Goal: Task Accomplishment & Management: Manage account settings

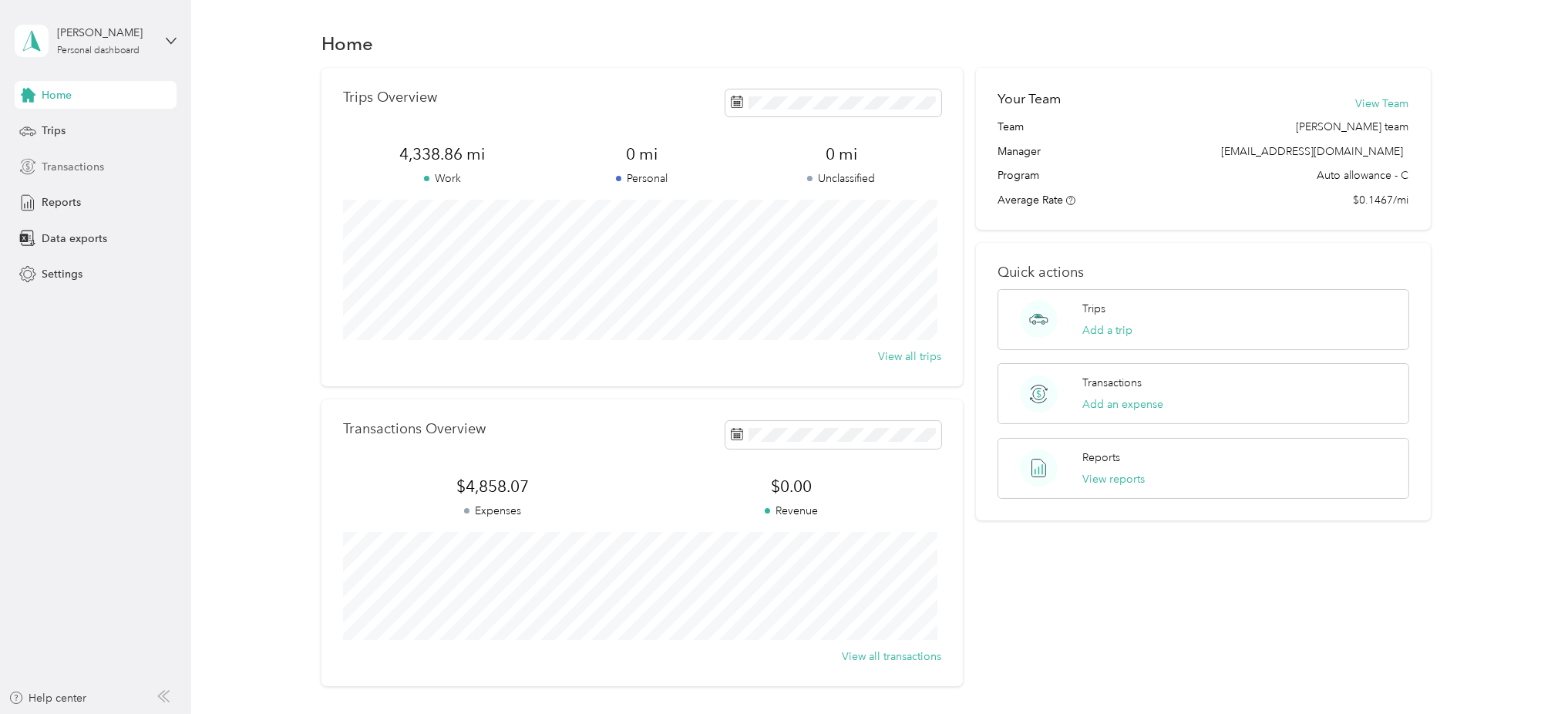
click at [65, 168] on span "Transactions" at bounding box center [73, 166] width 62 height 16
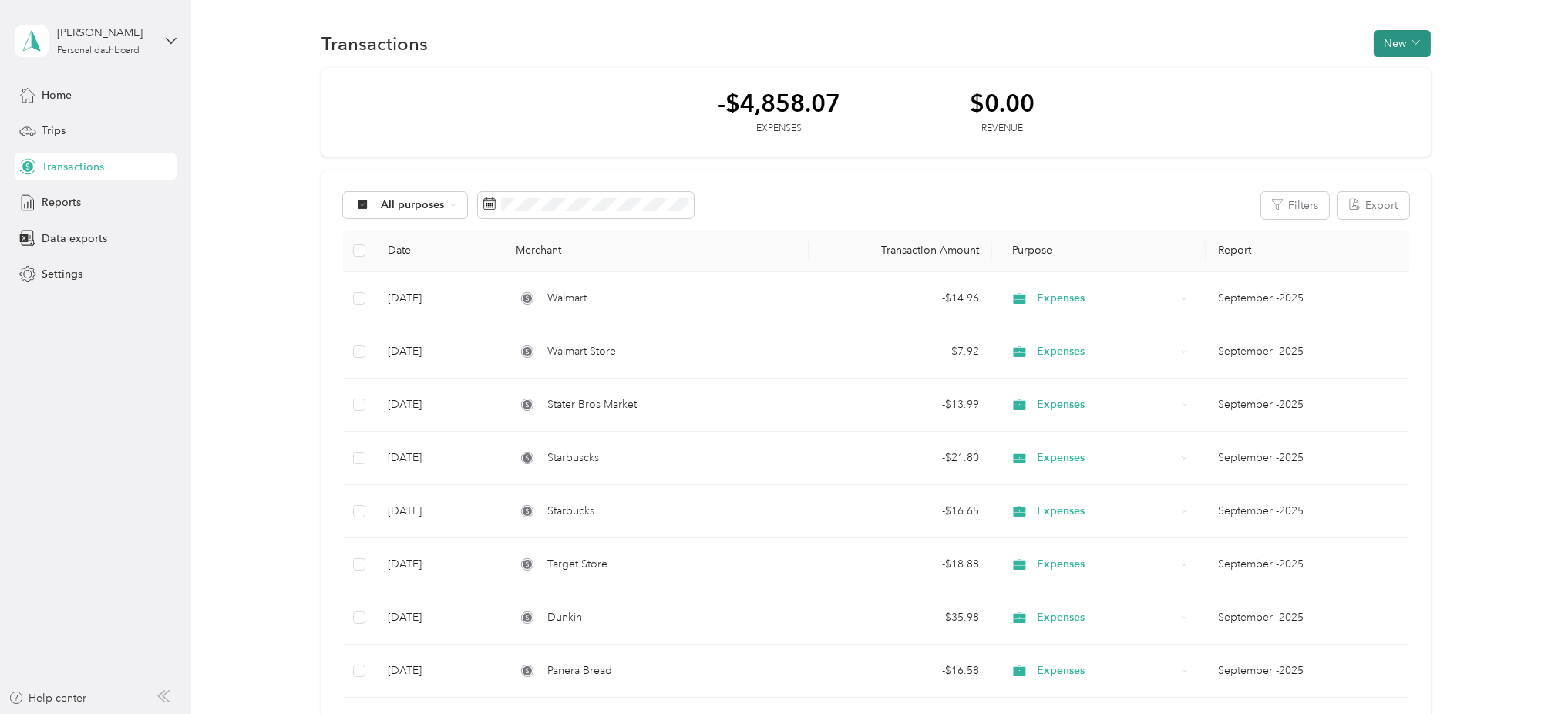
click at [1387, 48] on button "New" at bounding box center [1402, 43] width 57 height 27
click at [1390, 75] on span "Expense" at bounding box center [1391, 72] width 41 height 16
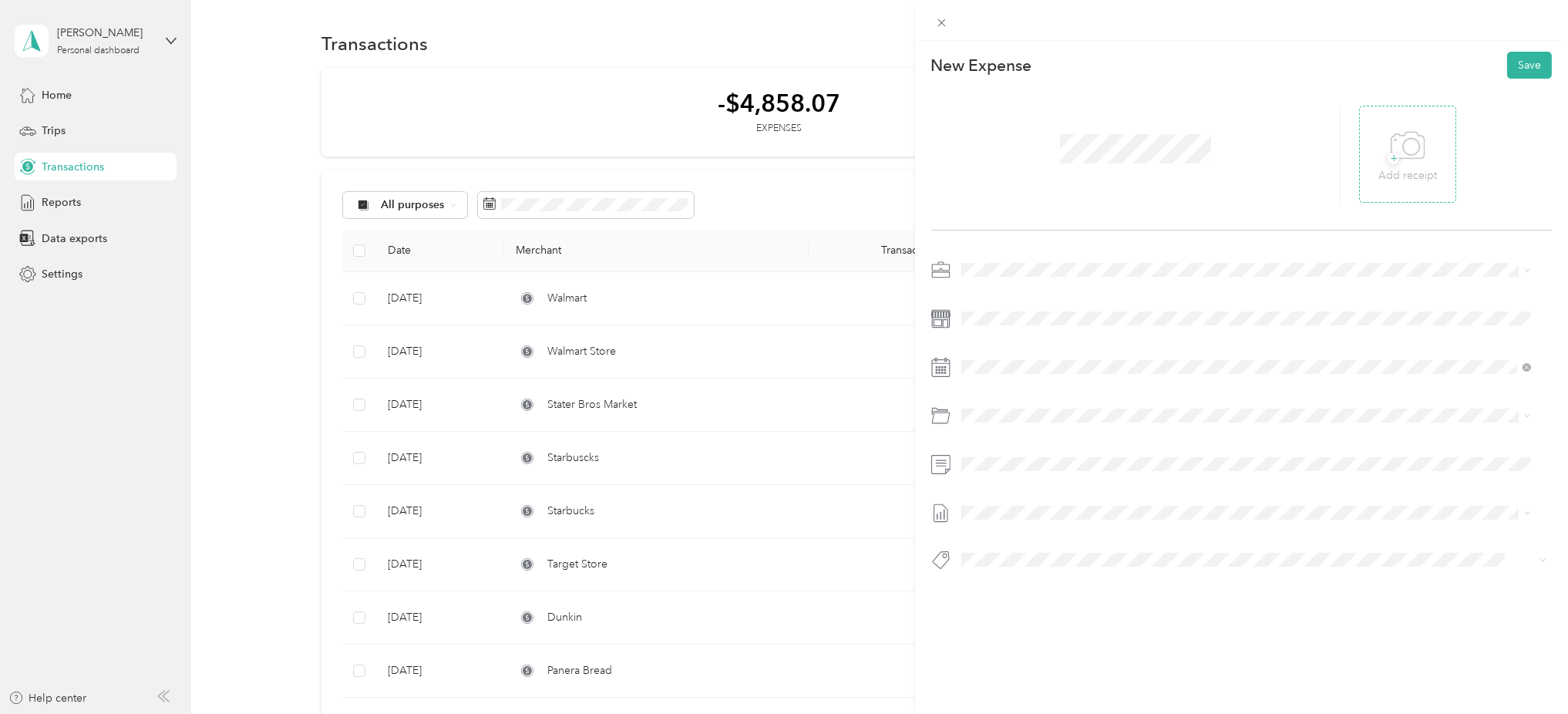
click at [1402, 151] on icon at bounding box center [1410, 146] width 16 height 16
click at [1000, 322] on span "Expenses" at bounding box center [989, 324] width 46 height 13
click at [995, 310] on span at bounding box center [1254, 319] width 597 height 25
click at [1042, 527] on span "End Of Month Lunch" at bounding box center [1053, 530] width 102 height 13
click at [1007, 561] on span "September -2025" at bounding box center [1004, 563] width 86 height 16
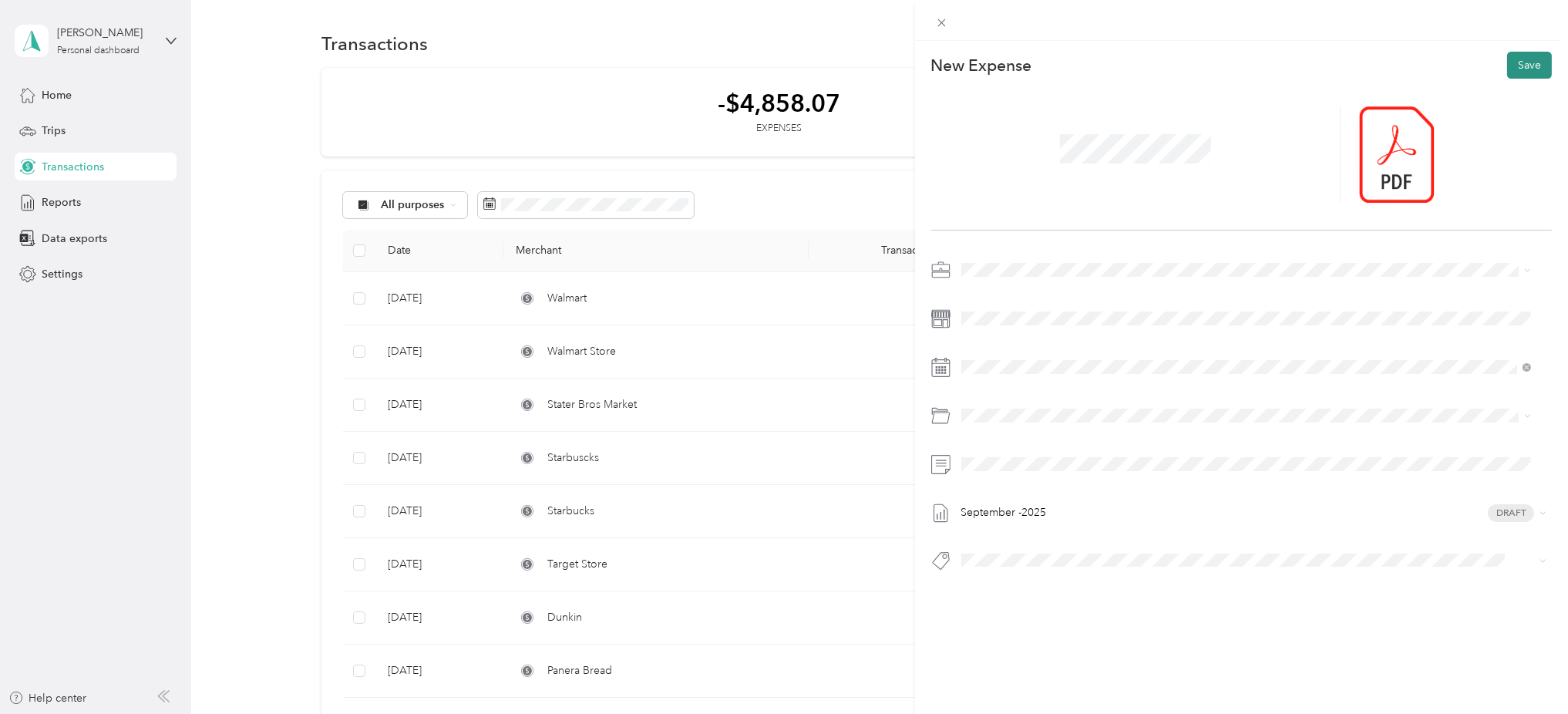
click at [1513, 67] on button "Save" at bounding box center [1529, 65] width 45 height 27
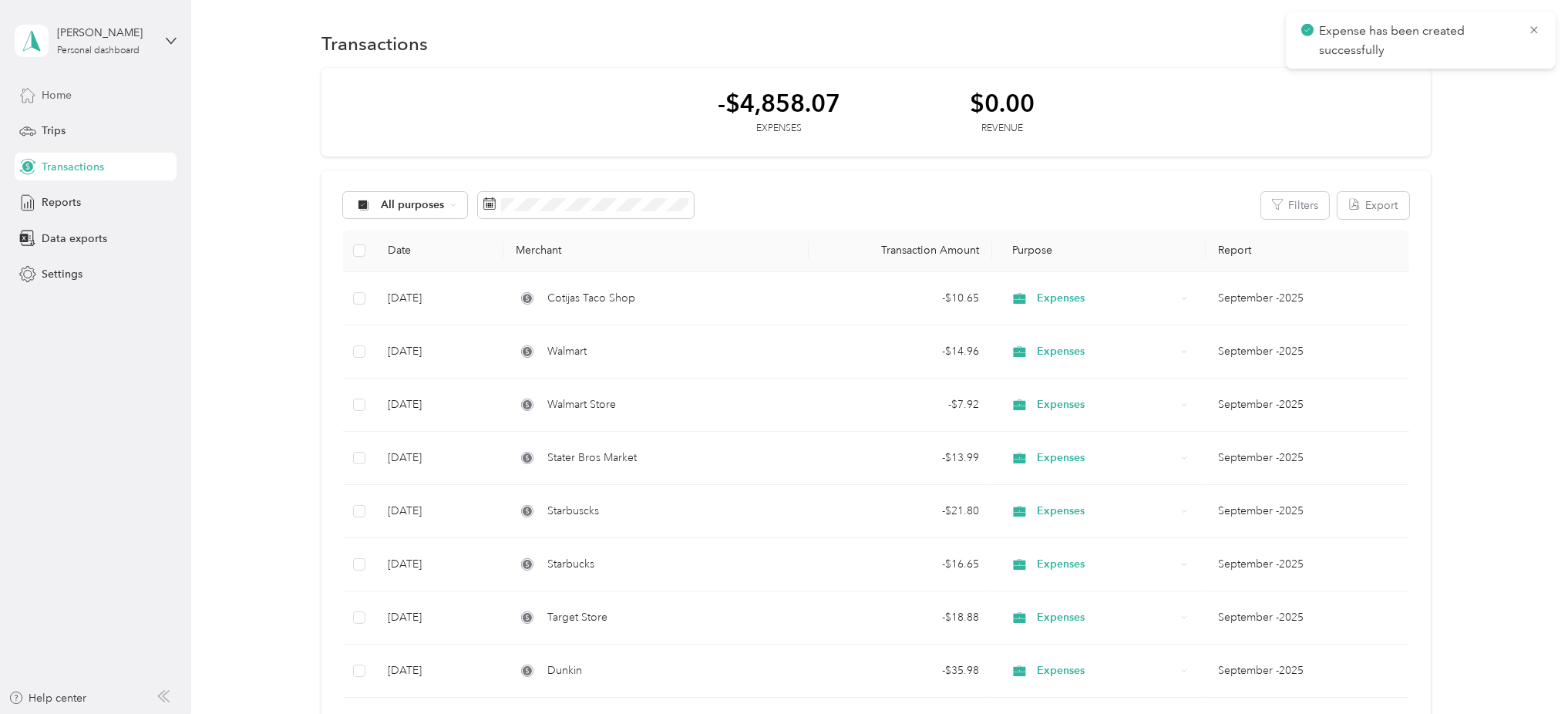
click at [48, 91] on span "Home" at bounding box center [56, 95] width 30 height 16
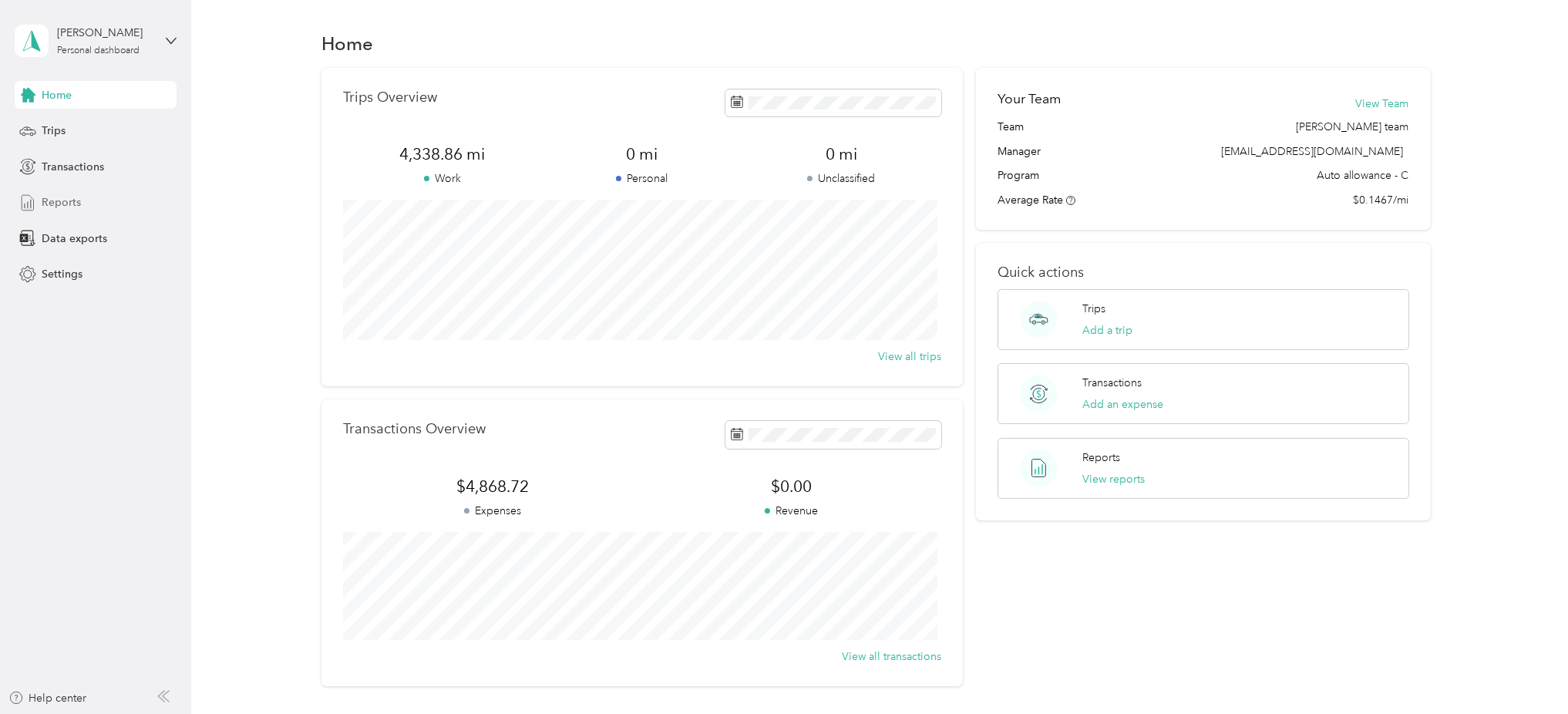
click at [67, 205] on span "Reports" at bounding box center [61, 202] width 39 height 16
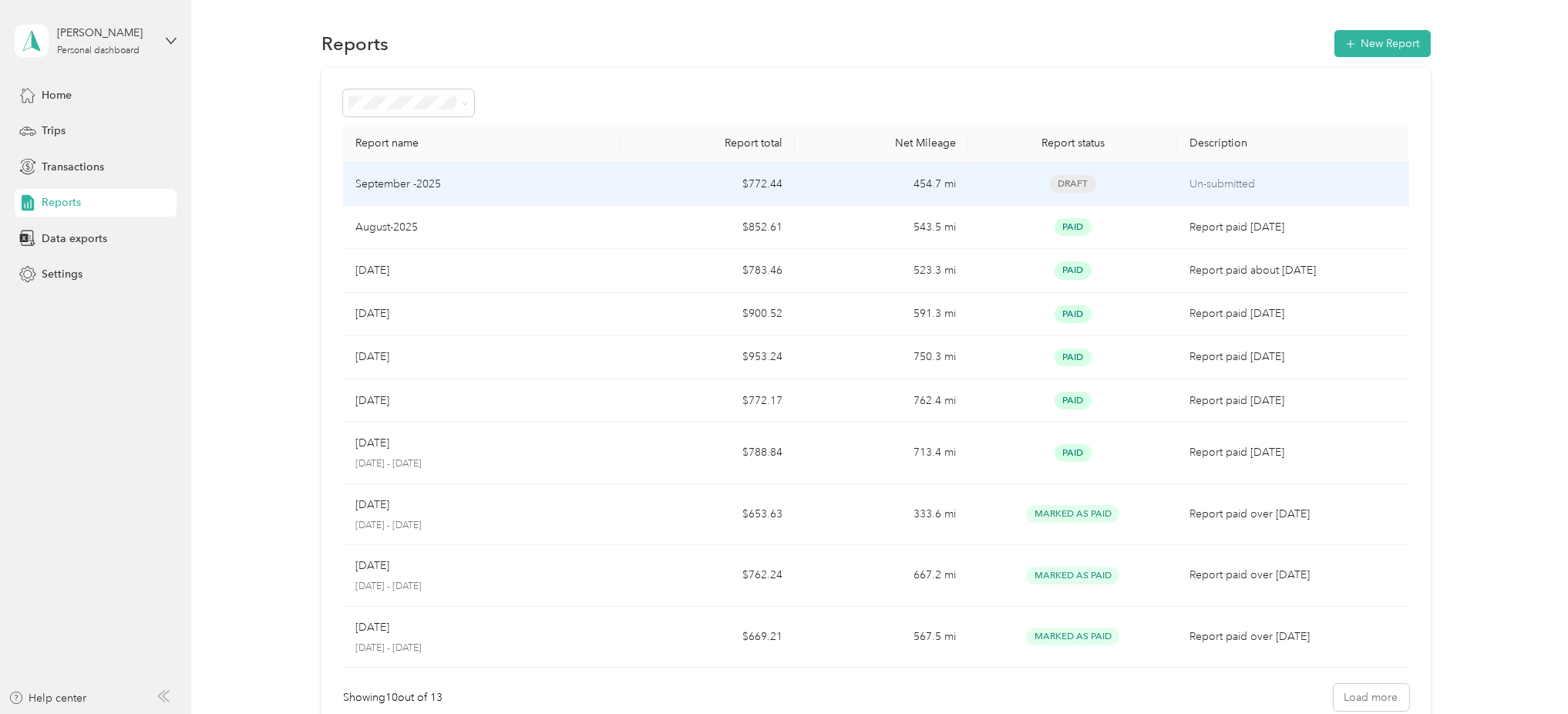
click at [541, 186] on div "September -2025" at bounding box center [482, 184] width 254 height 17
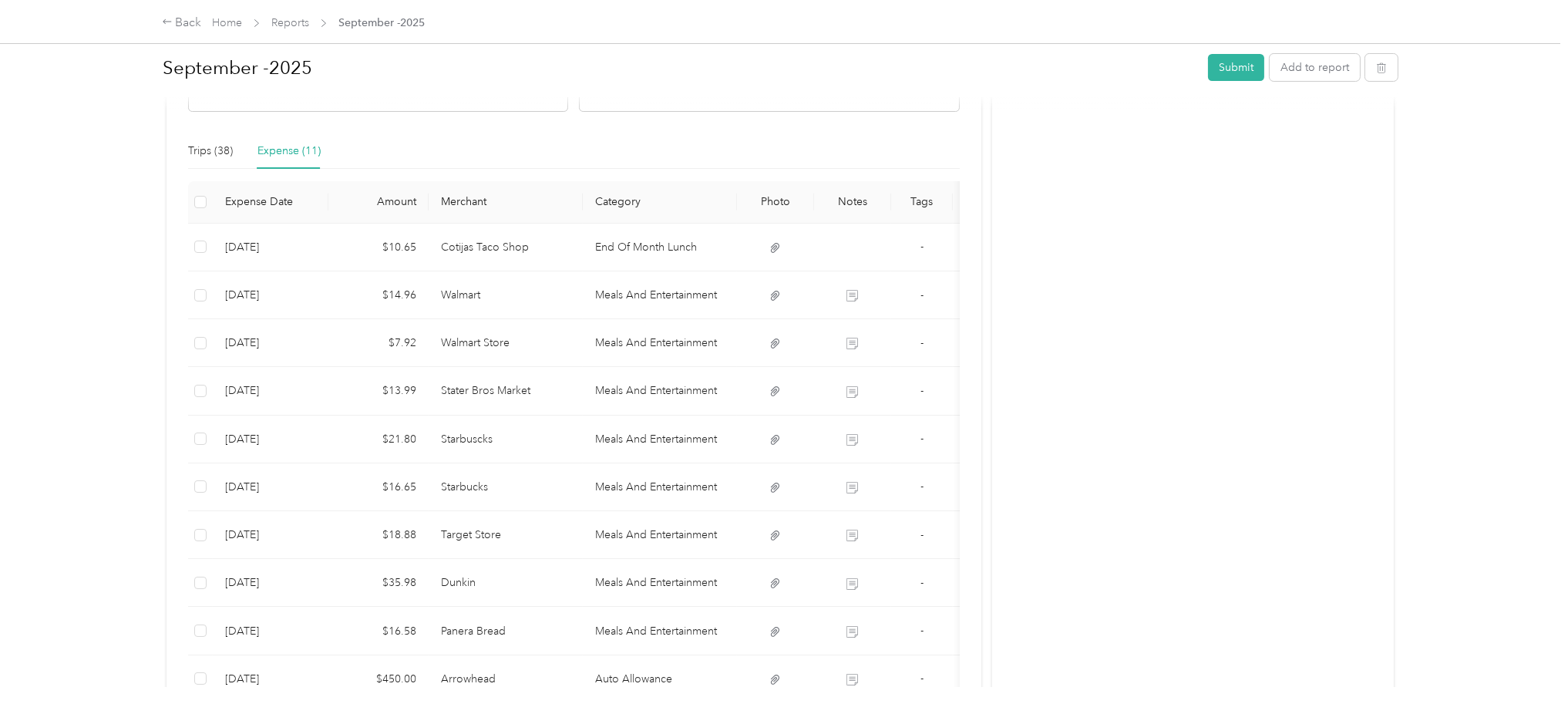
scroll to position [323, 0]
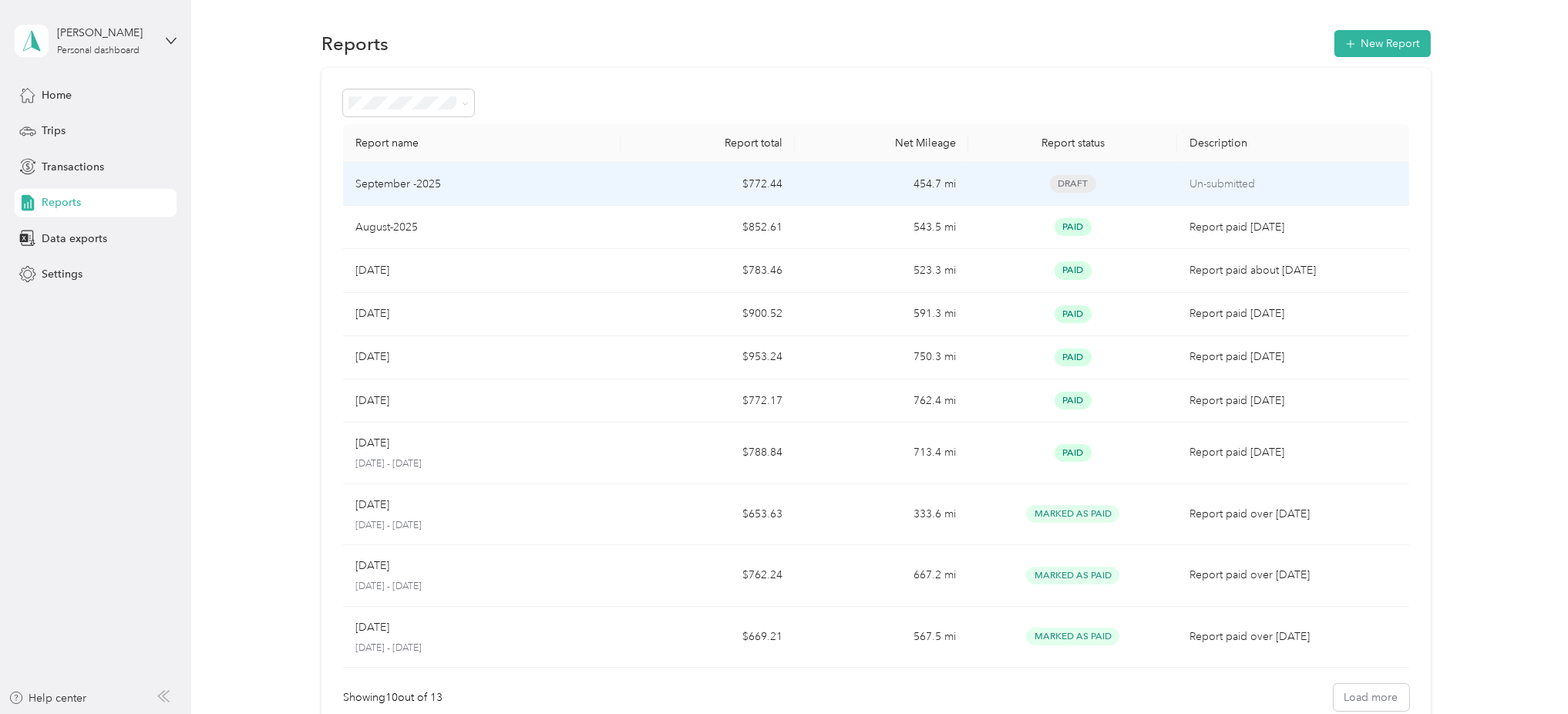
click at [471, 188] on div "September -2025" at bounding box center [482, 184] width 254 height 17
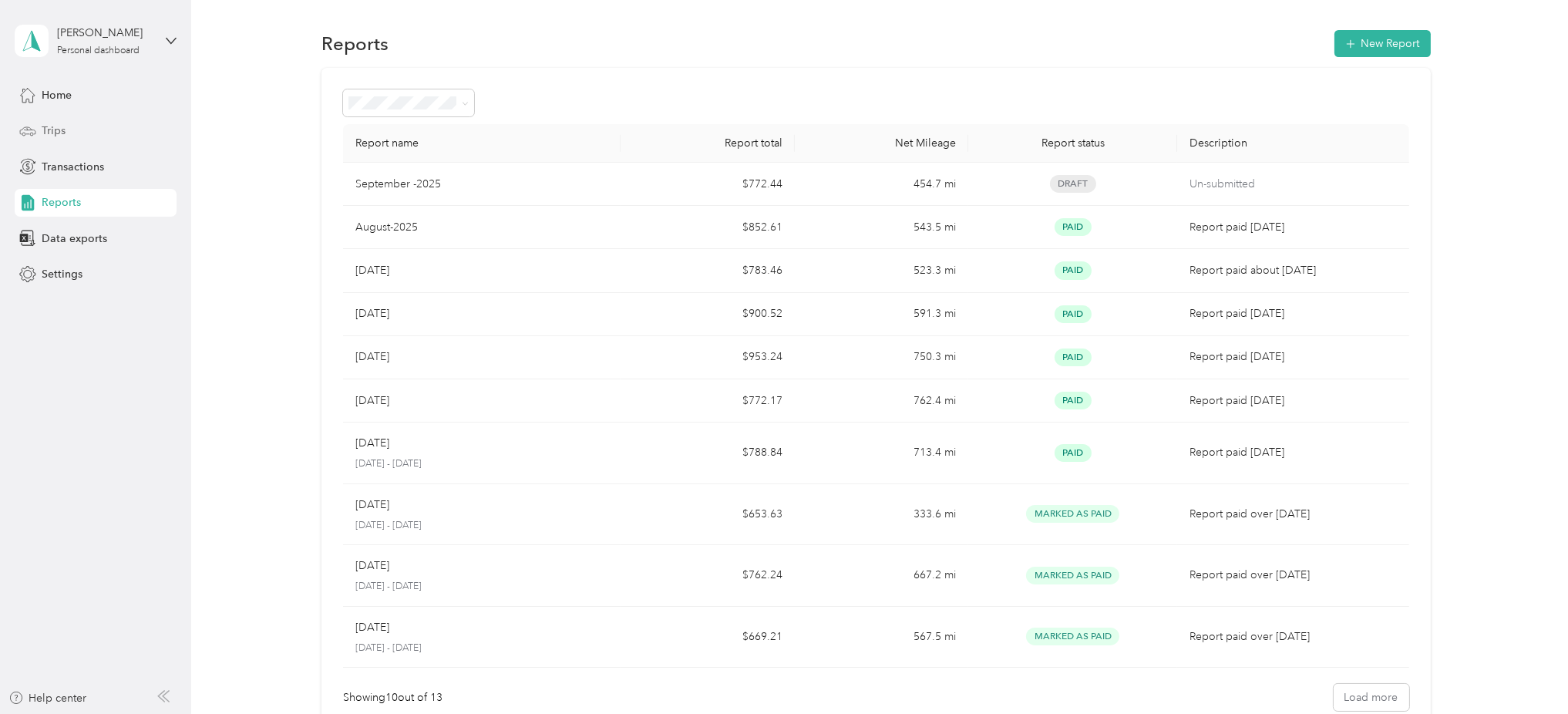
click at [55, 130] on span "Trips" at bounding box center [53, 130] width 24 height 16
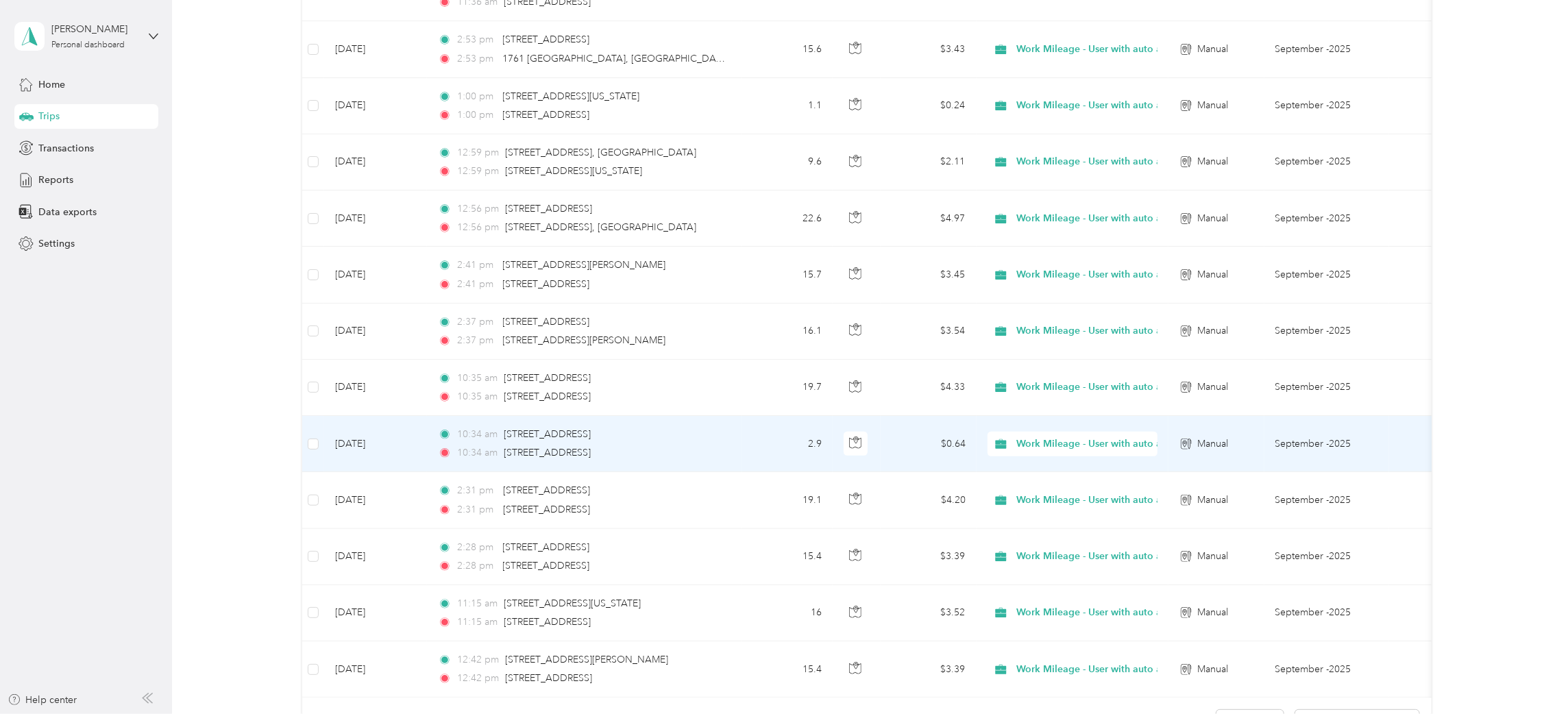
scroll to position [1131, 0]
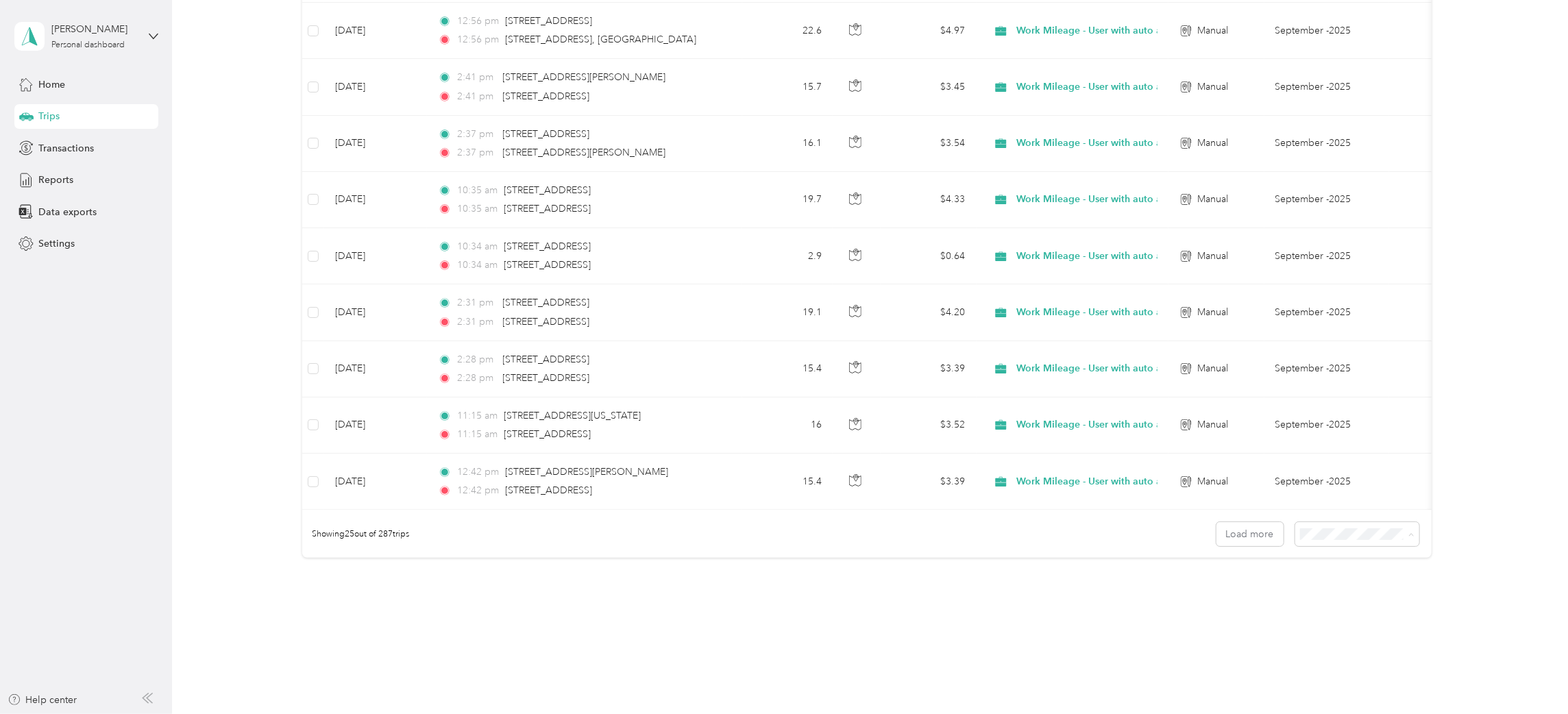
click at [1319, 598] on span "50 per load" at bounding box center [1322, 601] width 51 height 12
